Goal: Task Accomplishment & Management: Complete application form

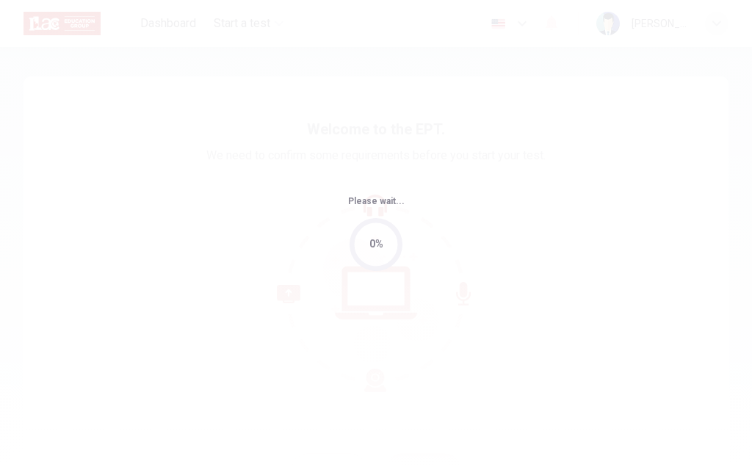
click at [619, 273] on div "Please wait... 0%" at bounding box center [376, 233] width 752 height 467
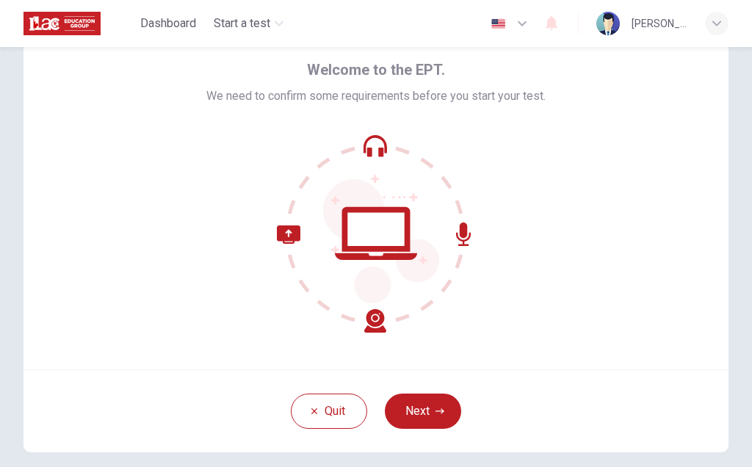
scroll to position [61, 0]
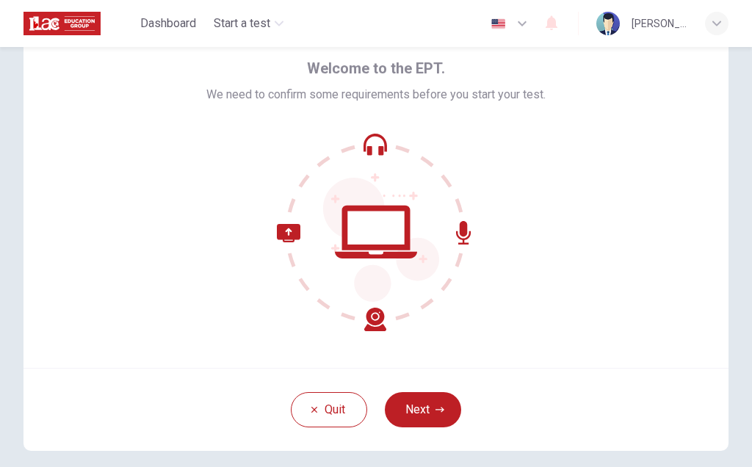
click at [444, 437] on div "Quit Next" at bounding box center [376, 409] width 705 height 83
click at [443, 436] on div "Quit Next" at bounding box center [376, 409] width 705 height 83
click at [408, 386] on div "Quit Next" at bounding box center [376, 409] width 705 height 83
click at [415, 414] on button "Next" at bounding box center [423, 409] width 76 height 35
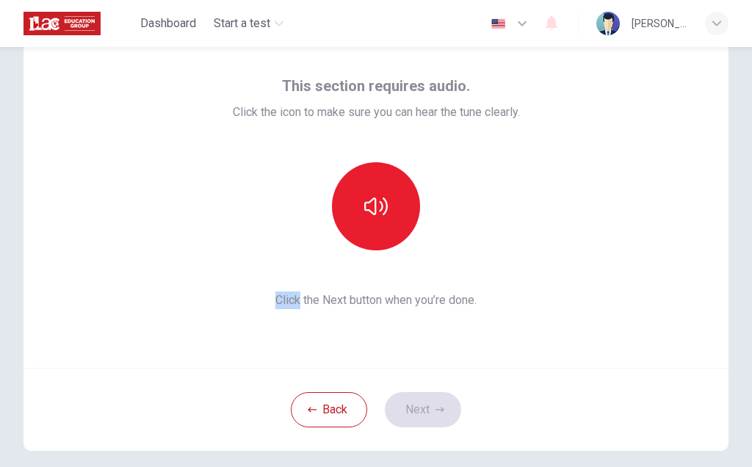
click at [370, 230] on button "button" at bounding box center [376, 206] width 88 height 88
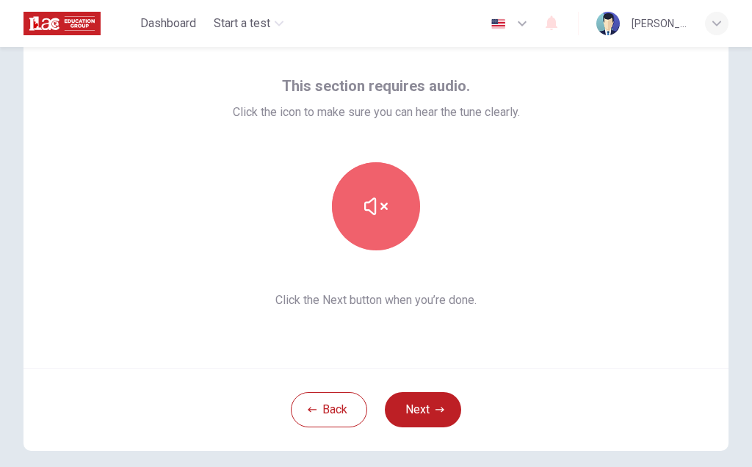
click at [394, 221] on button "button" at bounding box center [376, 206] width 88 height 88
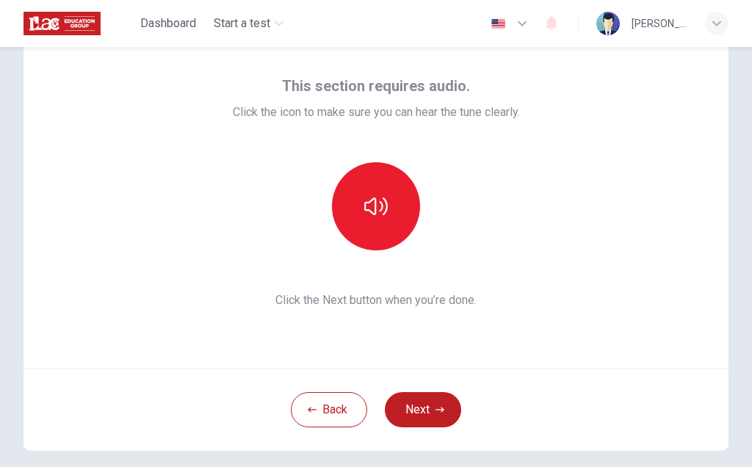
click at [392, 226] on button "button" at bounding box center [376, 206] width 88 height 88
click at [390, 223] on button "button" at bounding box center [376, 206] width 88 height 88
click at [391, 220] on button "button" at bounding box center [376, 206] width 88 height 88
click at [443, 421] on button "Next" at bounding box center [423, 409] width 76 height 35
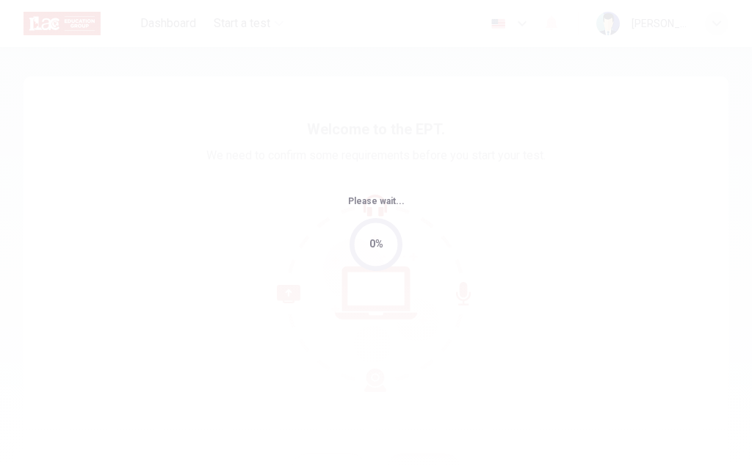
click at [452, 367] on div "Please wait... 0%" at bounding box center [376, 233] width 752 height 467
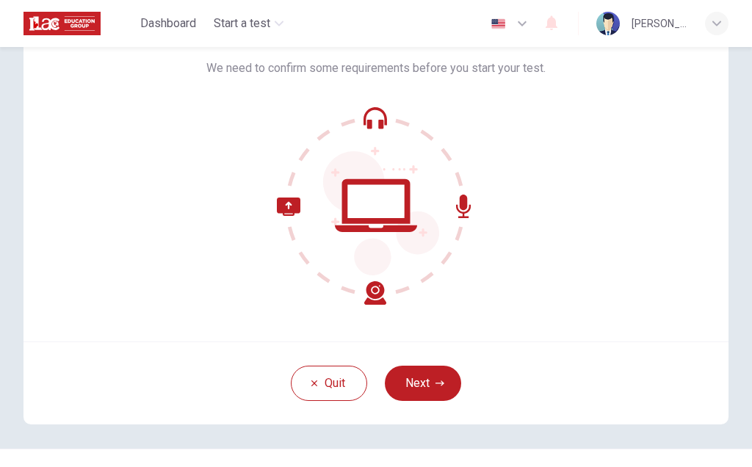
scroll to position [90, 0]
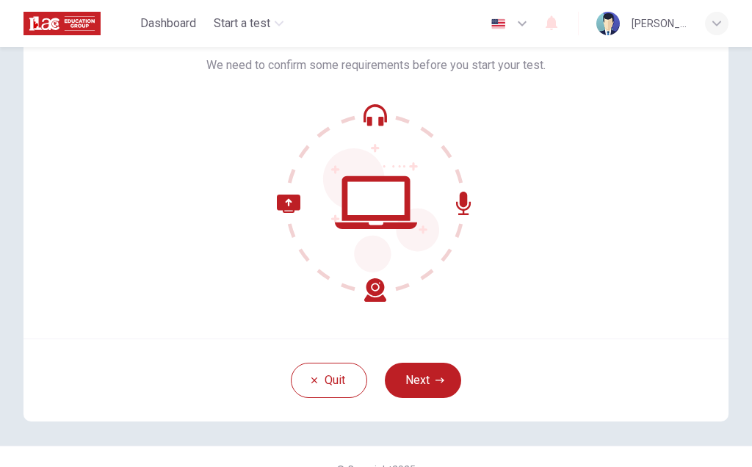
click at [452, 385] on button "Next" at bounding box center [423, 380] width 76 height 35
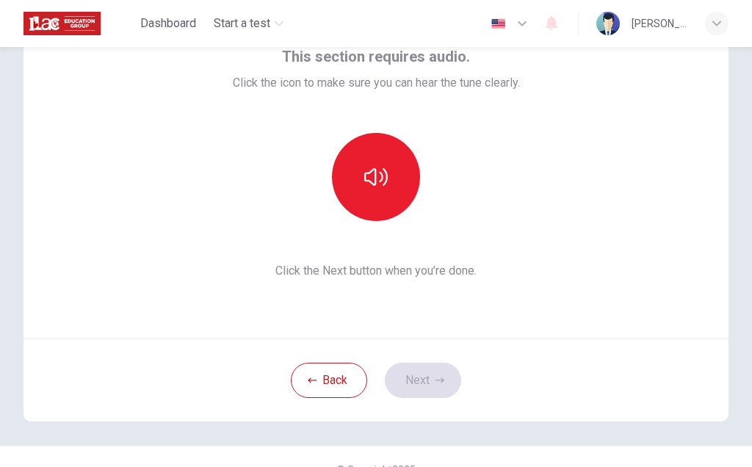
click at [382, 190] on button "button" at bounding box center [376, 177] width 88 height 88
click at [447, 384] on button "Next" at bounding box center [423, 380] width 76 height 35
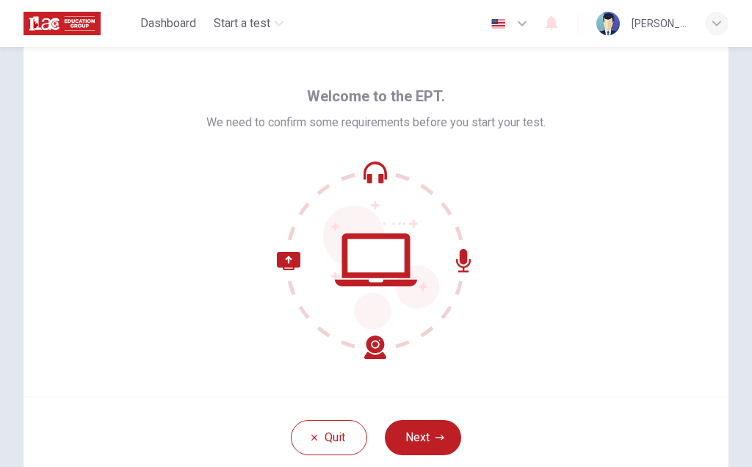
scroll to position [54, 0]
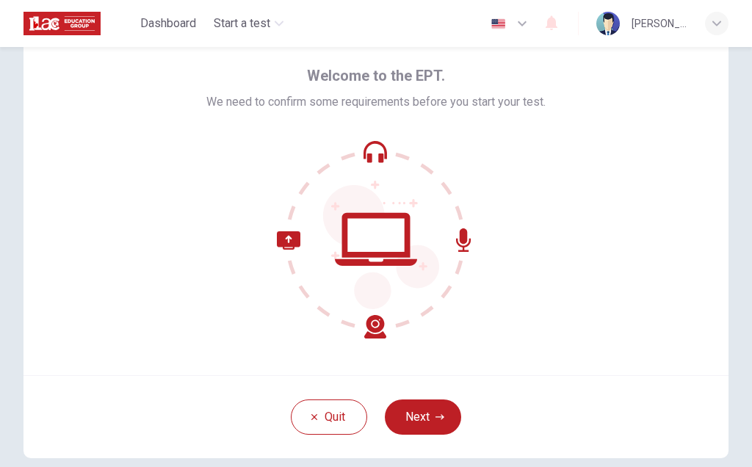
click at [447, 433] on button "Next" at bounding box center [423, 417] width 76 height 35
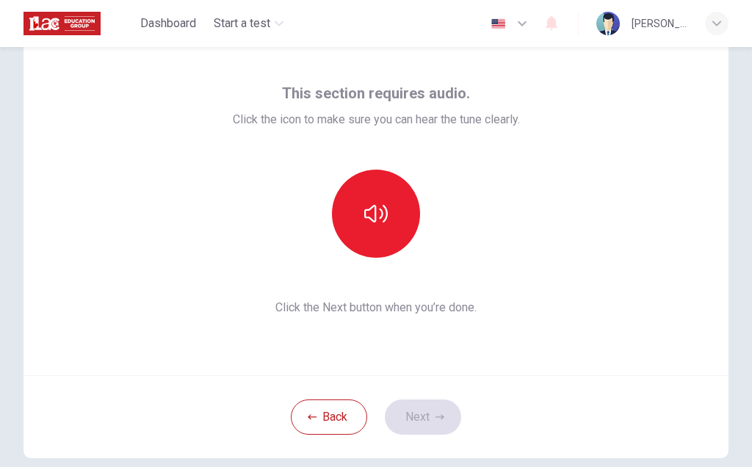
click at [386, 237] on button "button" at bounding box center [376, 214] width 88 height 88
click at [380, 237] on button "button" at bounding box center [376, 214] width 88 height 88
click at [443, 422] on button "Next" at bounding box center [423, 417] width 76 height 35
